Goal: Find specific page/section: Find specific page/section

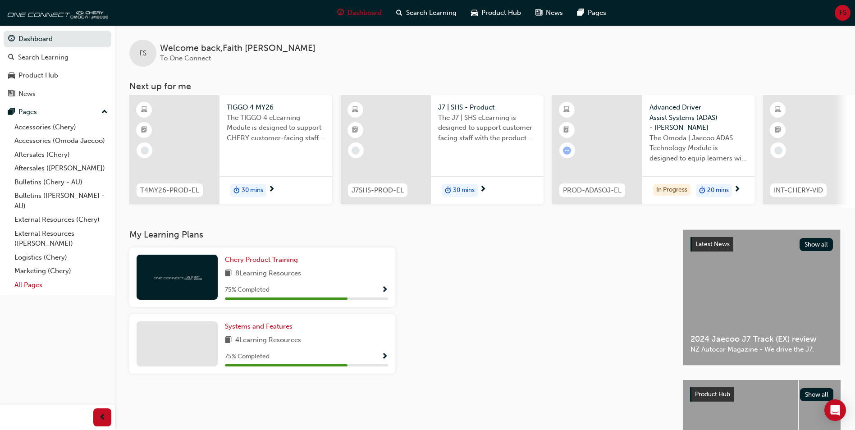
click at [57, 287] on link "All Pages" at bounding box center [61, 285] width 101 height 14
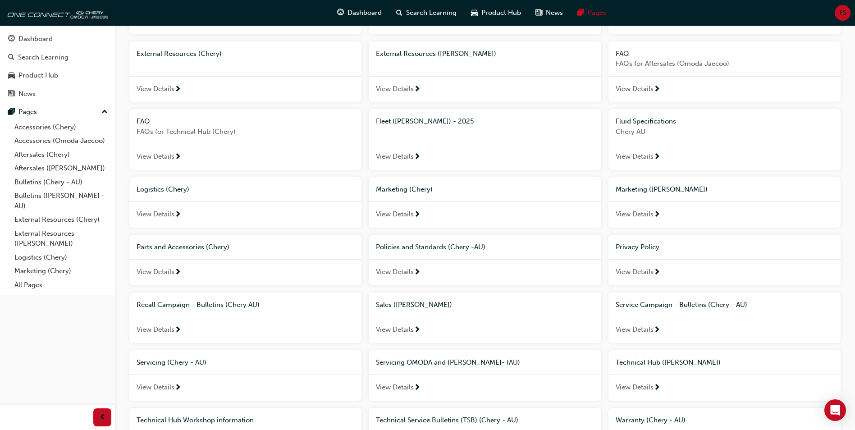
scroll to position [180, 0]
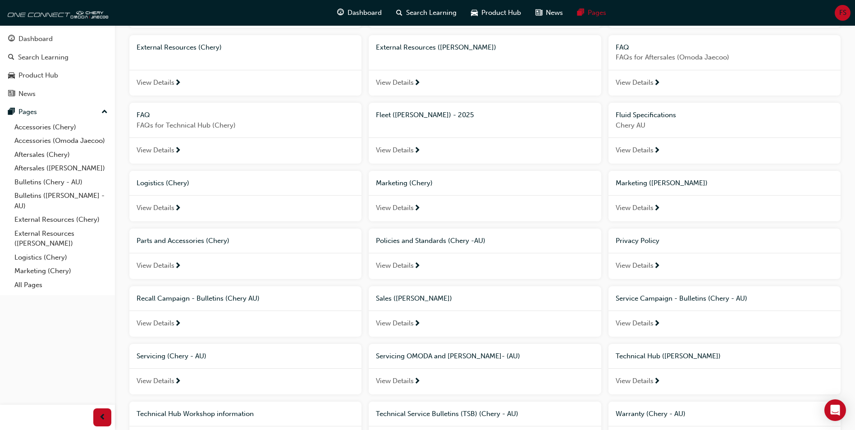
click at [167, 323] on span "View Details" at bounding box center [156, 323] width 38 height 10
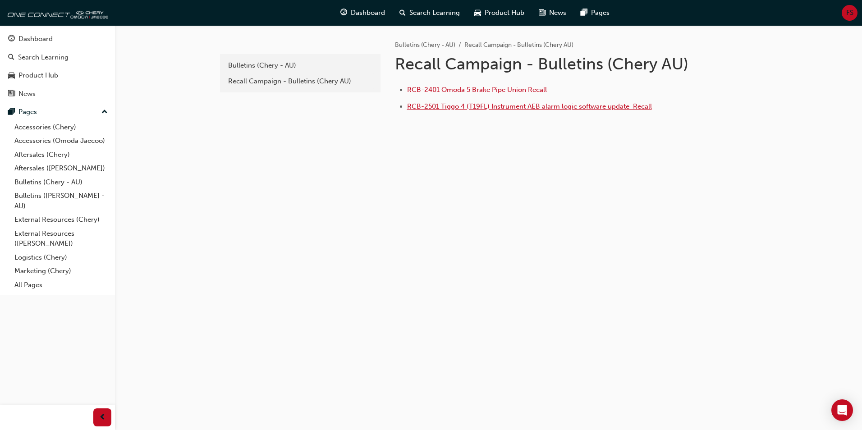
click at [432, 105] on span "RCB-2501 Tiggo 4 (T19FL) Instrument AEB alarm logic software update ﻿ Recall" at bounding box center [529, 106] width 245 height 8
